Goal: Find specific page/section: Find specific page/section

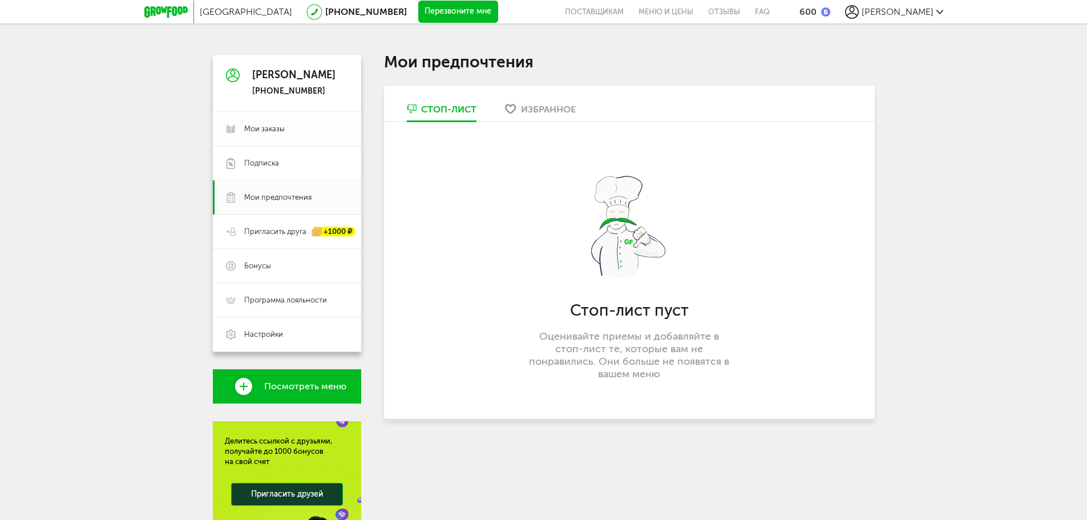
click at [278, 127] on span "Мои заказы" at bounding box center [264, 129] width 41 height 10
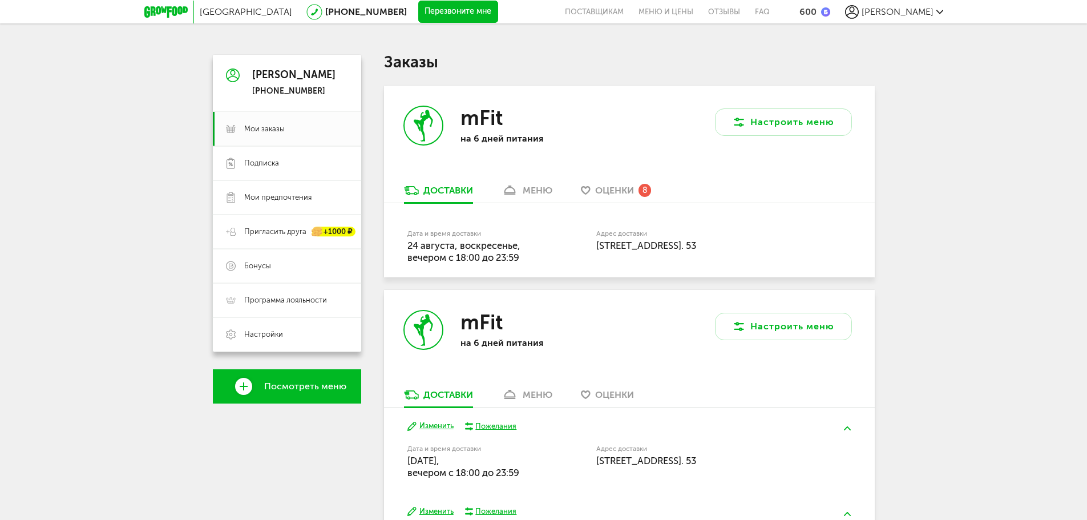
click at [549, 195] on div "меню" at bounding box center [538, 190] width 30 height 11
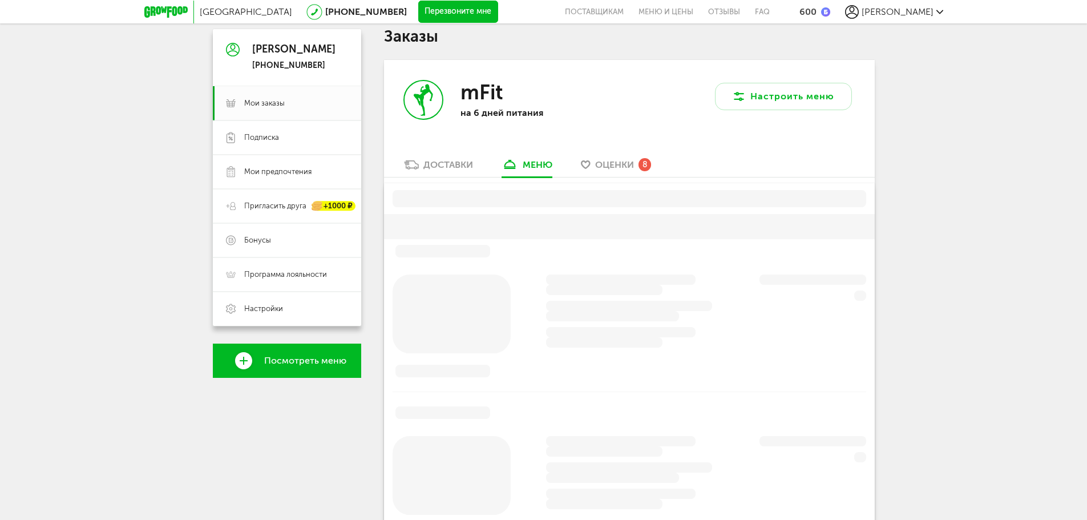
scroll to position [57, 0]
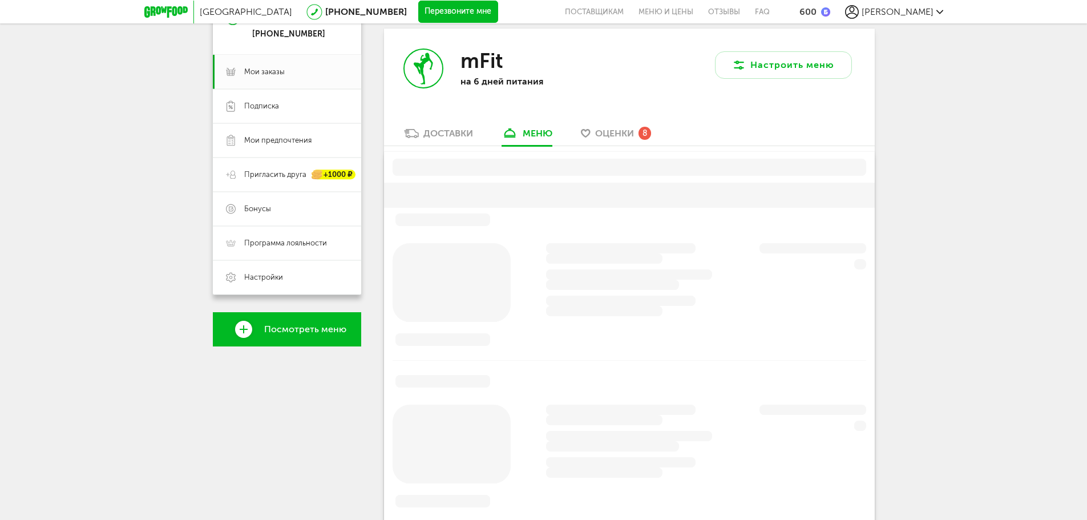
click at [596, 130] on span "Оценки" at bounding box center [614, 133] width 39 height 11
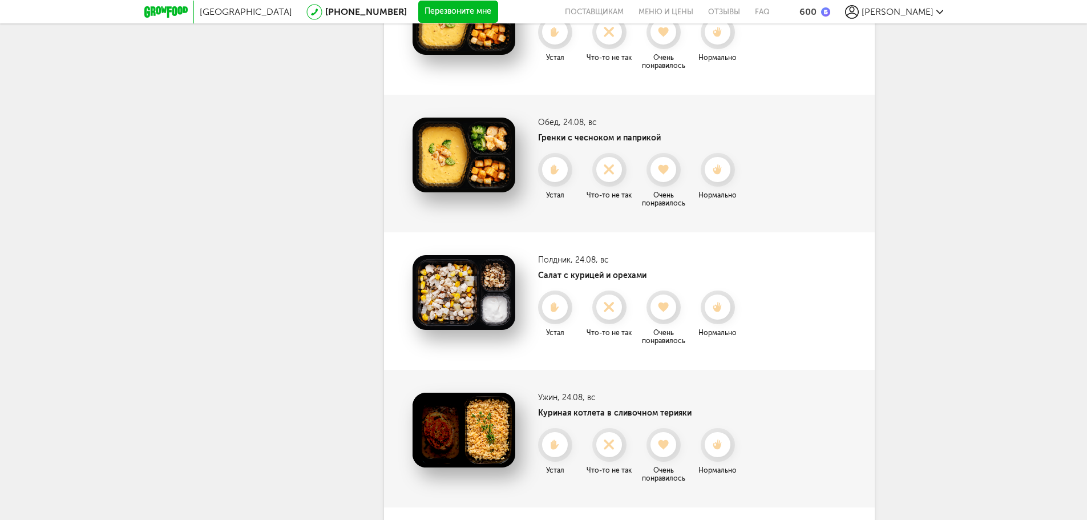
scroll to position [683, 0]
